Goal: Obtain resource: Download file/media

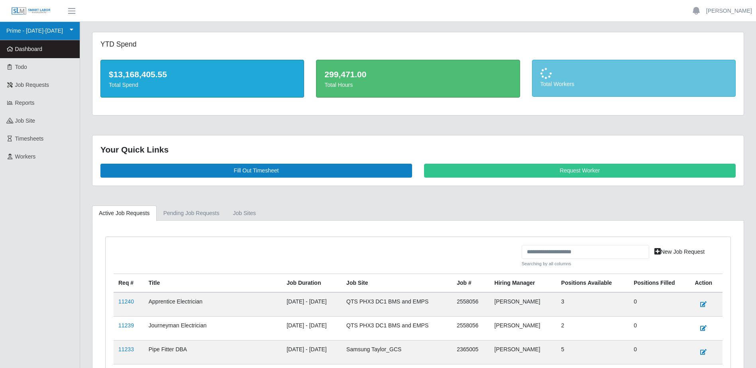
click at [49, 30] on link "Prime - [DATE]-[DATE]" at bounding box center [40, 31] width 80 height 18
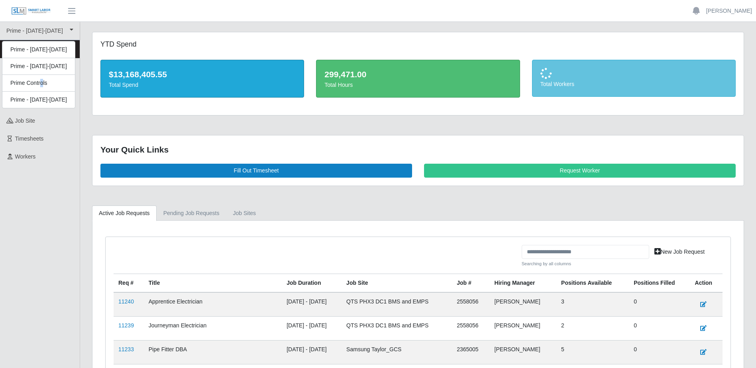
drag, startPoint x: 41, startPoint y: 84, endPoint x: 39, endPoint y: 90, distance: 6.6
click at [41, 84] on div "Prime Controls" at bounding box center [38, 83] width 72 height 17
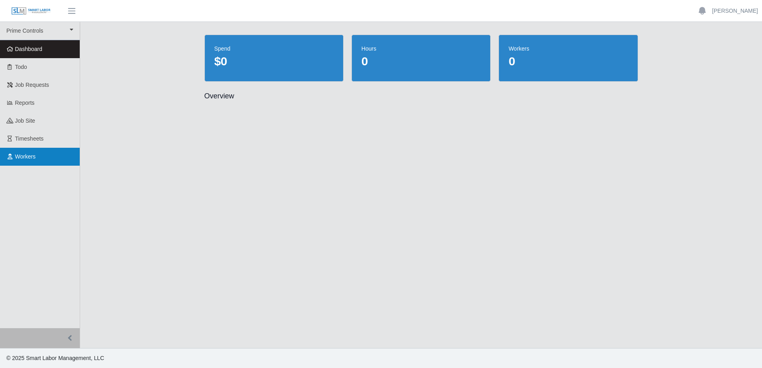
click at [29, 157] on span "Workers" at bounding box center [25, 156] width 21 height 6
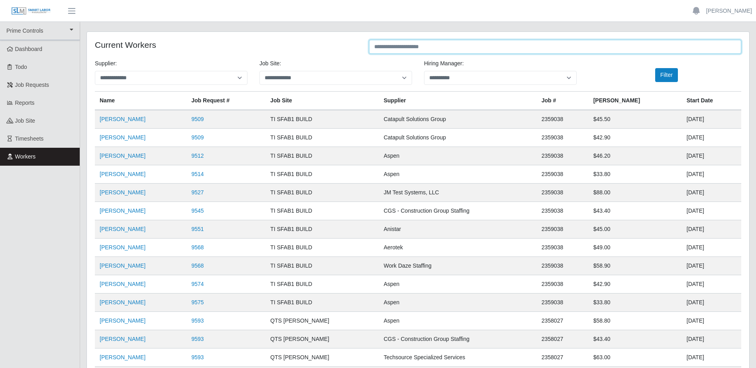
click at [407, 47] on input "text" at bounding box center [555, 47] width 372 height 14
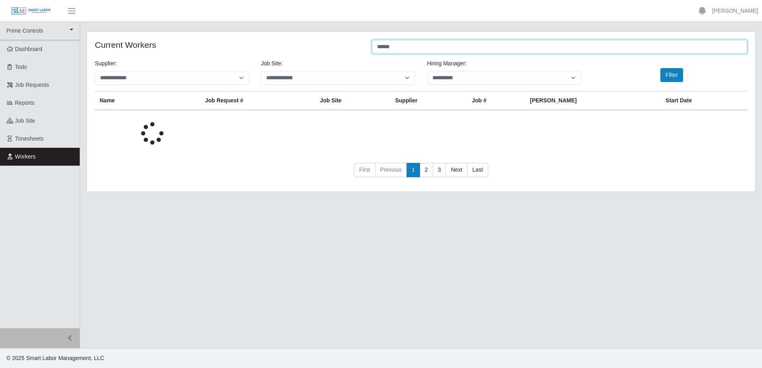
type input "******"
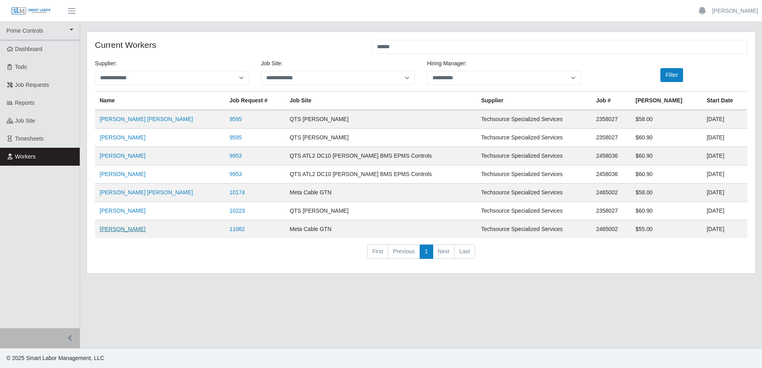
click at [139, 232] on link "Marvin Rodriguez" at bounding box center [123, 229] width 46 height 6
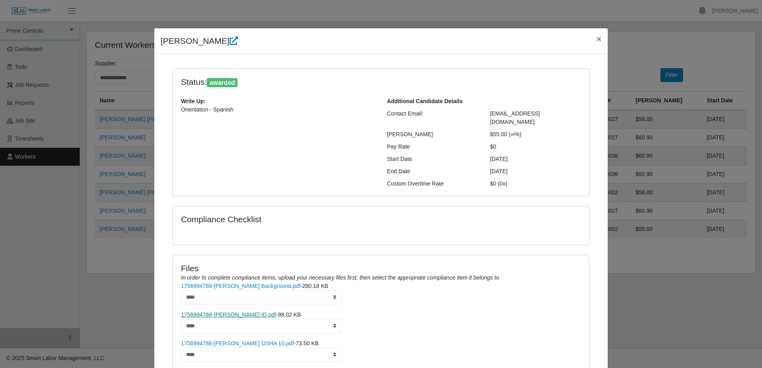
click at [252, 312] on link "1756994788-Marvin Rodriguez ID.pdf" at bounding box center [228, 315] width 95 height 6
click at [272, 283] on link "1756994788-Marvin Rodriguez Background.pdf" at bounding box center [241, 286] width 120 height 6
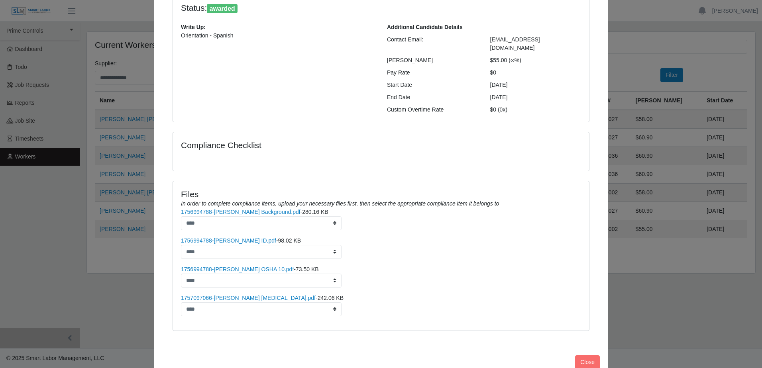
scroll to position [80, 0]
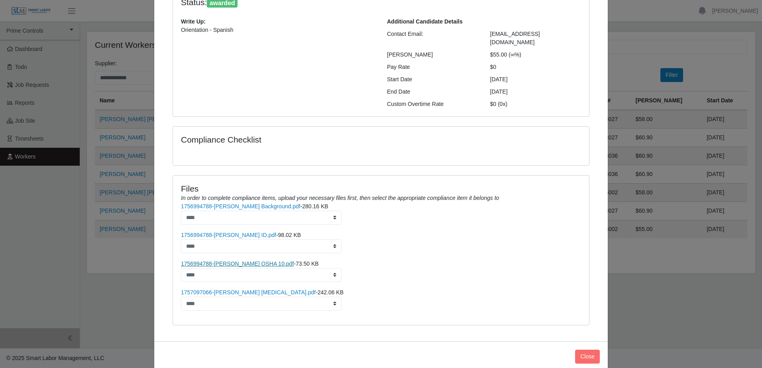
click at [279, 261] on link "1756994788-Marvin Rodriguez OSHA 10.pdf" at bounding box center [237, 264] width 113 height 6
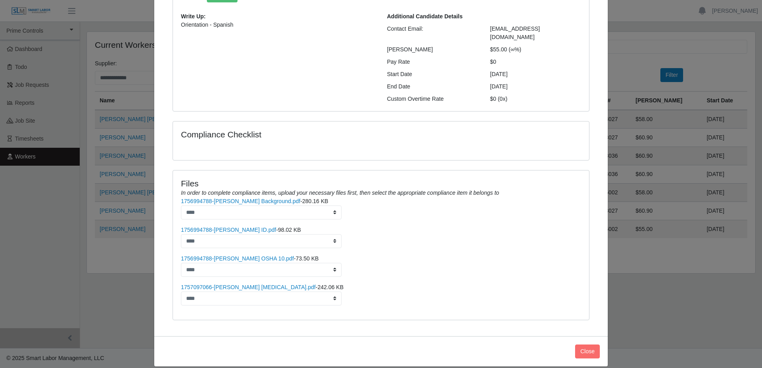
scroll to position [86, 0]
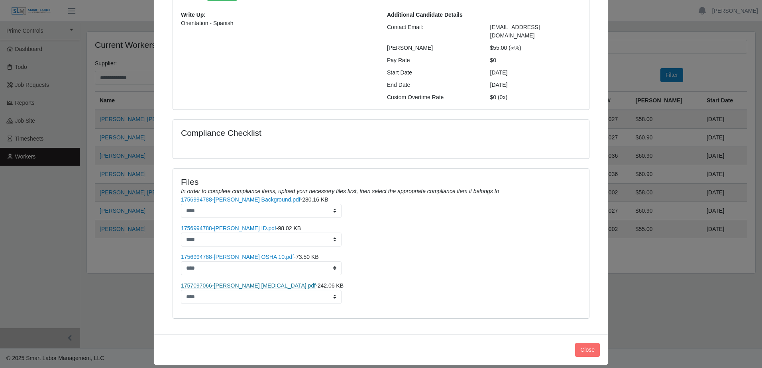
click at [272, 282] on link "1757097066-Marvin Rodriguez Drug Test.pdf" at bounding box center [248, 285] width 135 height 6
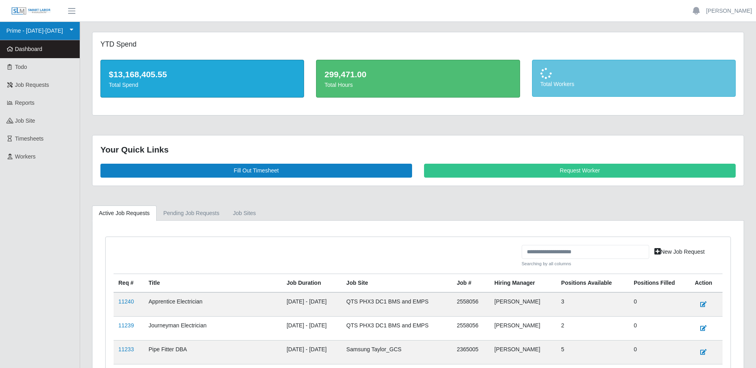
click at [39, 35] on link "Prime - [DATE]-[DATE]" at bounding box center [40, 31] width 80 height 18
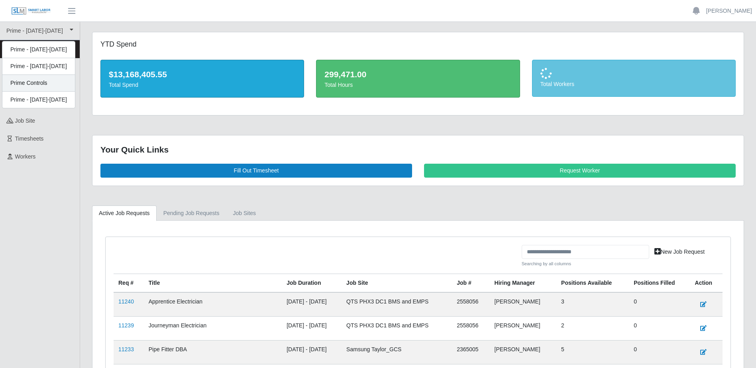
click at [33, 87] on div "Prime Controls" at bounding box center [38, 83] width 72 height 17
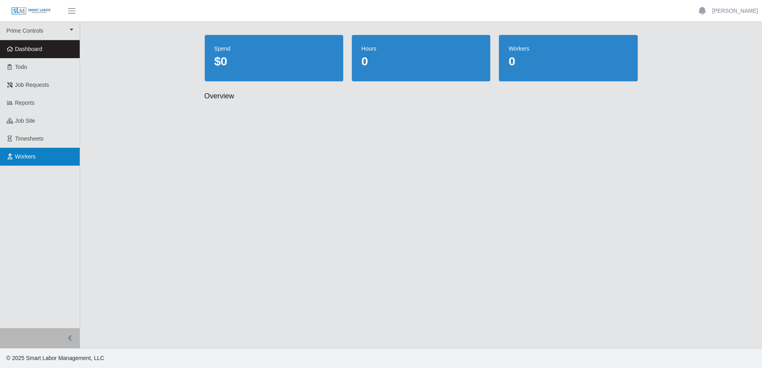
click at [17, 161] on link "Workers" at bounding box center [40, 157] width 80 height 18
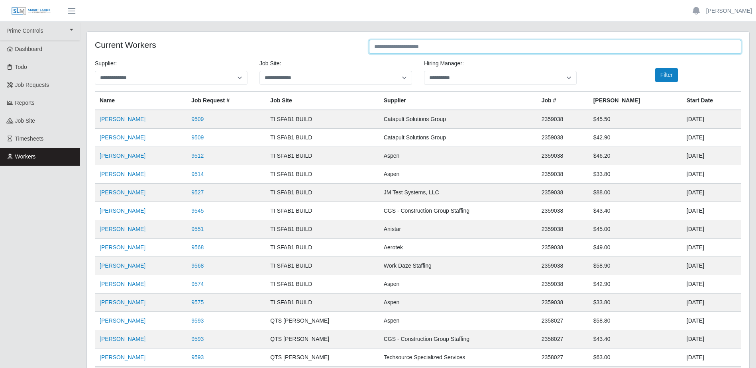
click at [438, 48] on input "text" at bounding box center [555, 47] width 372 height 14
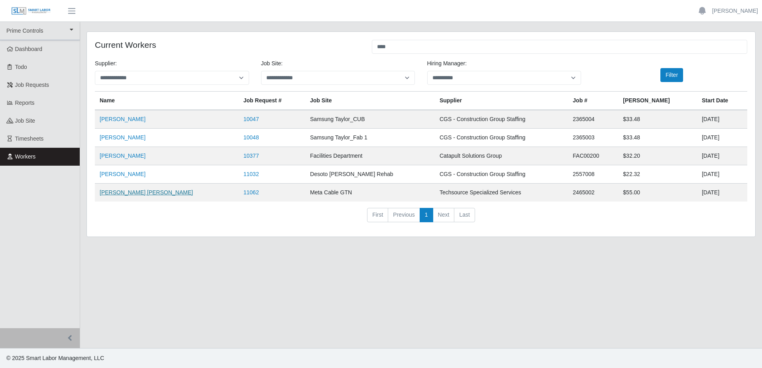
click at [122, 194] on link "[PERSON_NAME] [PERSON_NAME]" at bounding box center [146, 192] width 93 height 6
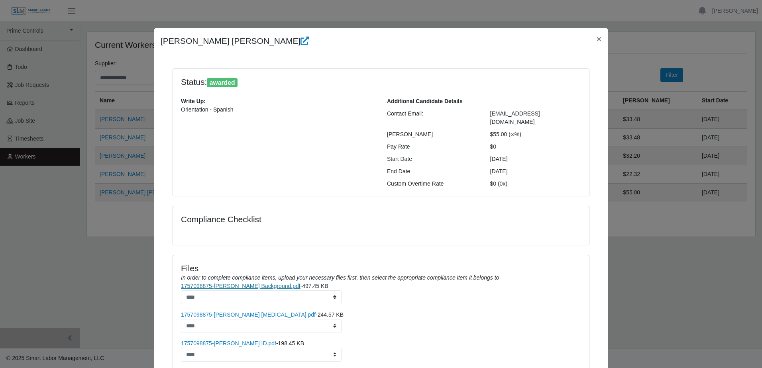
scroll to position [80, 0]
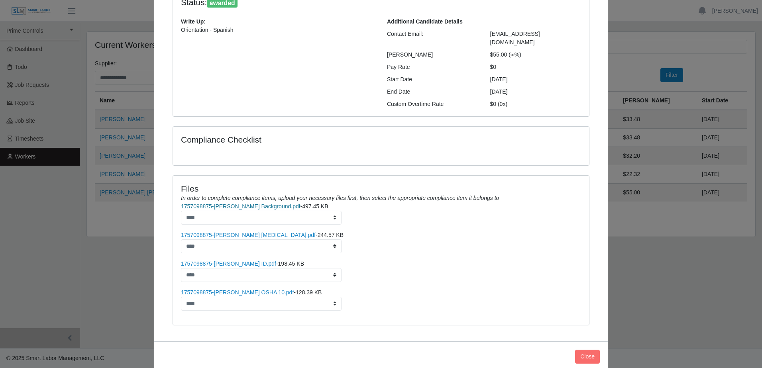
click at [264, 203] on link "1757098875-[PERSON_NAME] Background.pdf" at bounding box center [241, 206] width 120 height 6
click at [580, 350] on button "Close" at bounding box center [587, 357] width 25 height 14
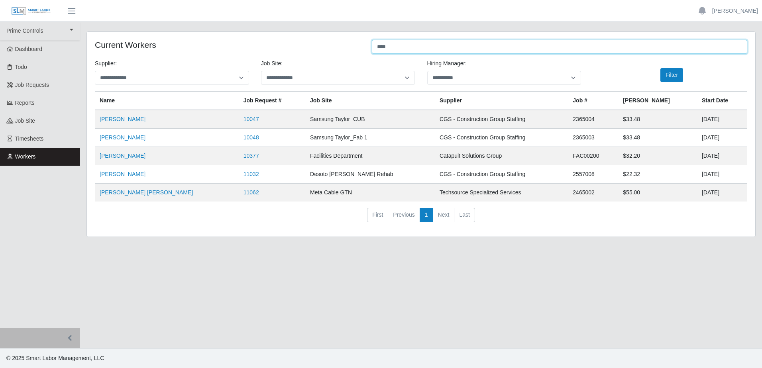
drag, startPoint x: 410, startPoint y: 49, endPoint x: 355, endPoint y: 47, distance: 55.4
click at [355, 47] on div "Current Workers ****" at bounding box center [421, 48] width 664 height 16
paste input "**"
type input "******"
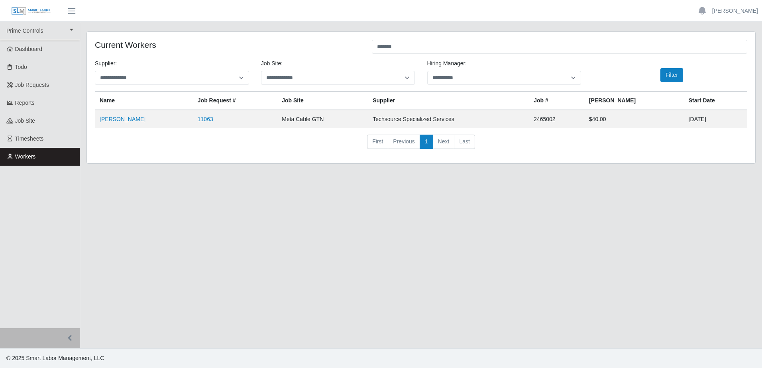
click at [142, 119] on td "[PERSON_NAME]" at bounding box center [144, 119] width 98 height 18
click at [135, 121] on link "[PERSON_NAME]" at bounding box center [123, 119] width 46 height 6
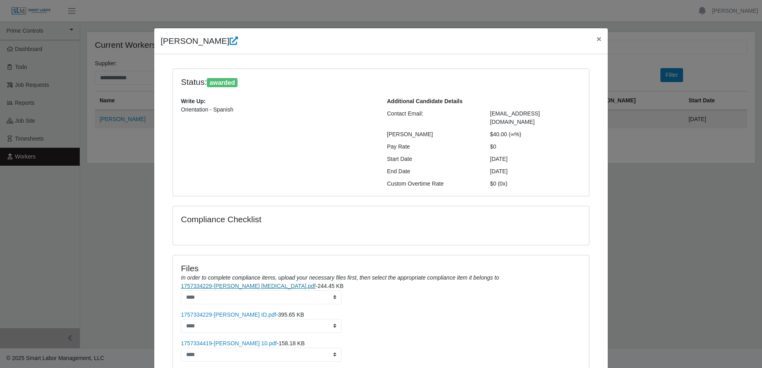
click at [279, 283] on link "1757334229-[PERSON_NAME] [MEDICAL_DATA].pdf" at bounding box center [248, 286] width 135 height 6
